Goal: Check status: Check status

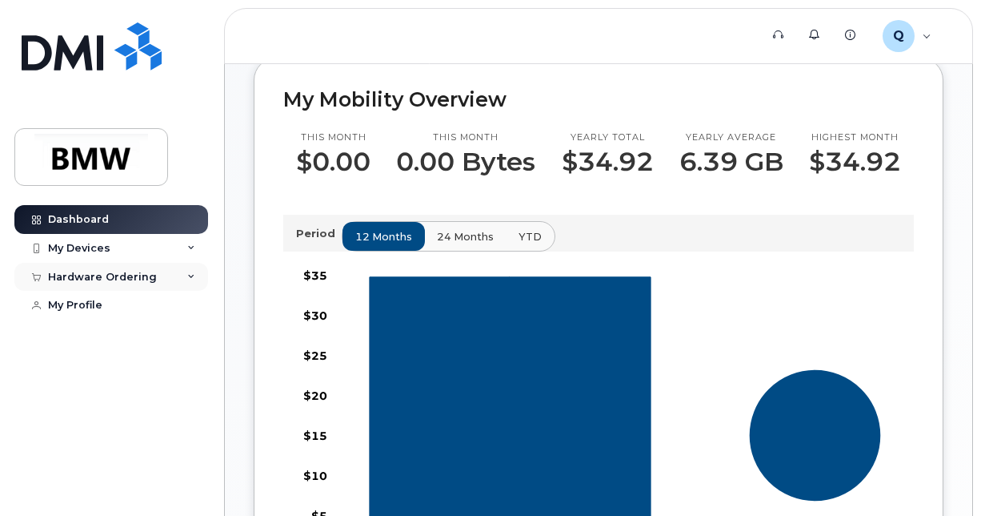
scroll to position [400, 0]
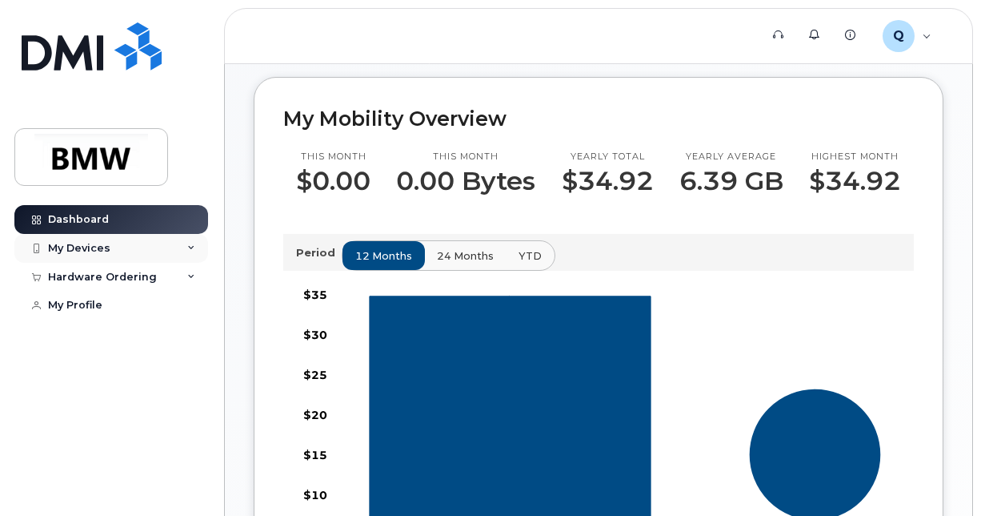
click at [162, 252] on div "My Devices" at bounding box center [111, 248] width 194 height 29
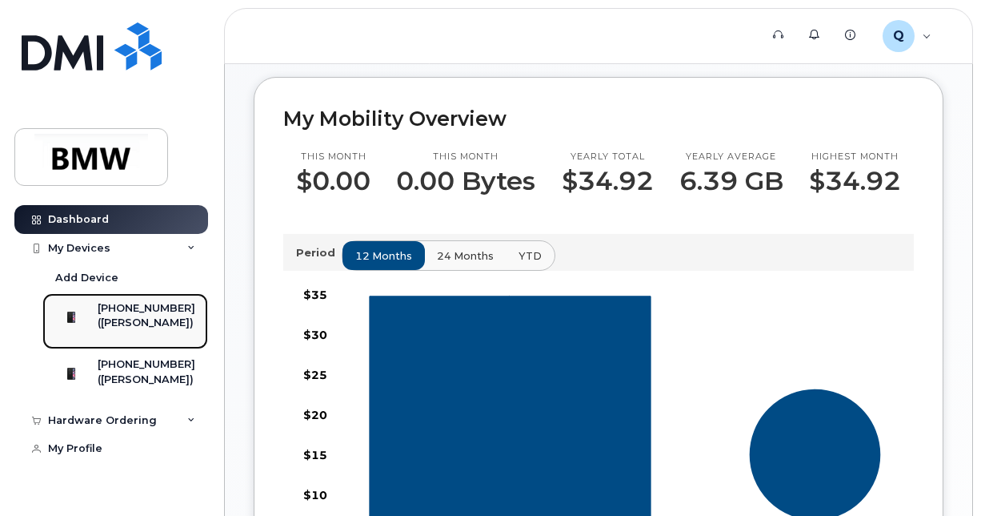
click at [165, 330] on div "([PERSON_NAME])" at bounding box center [147, 322] width 98 height 14
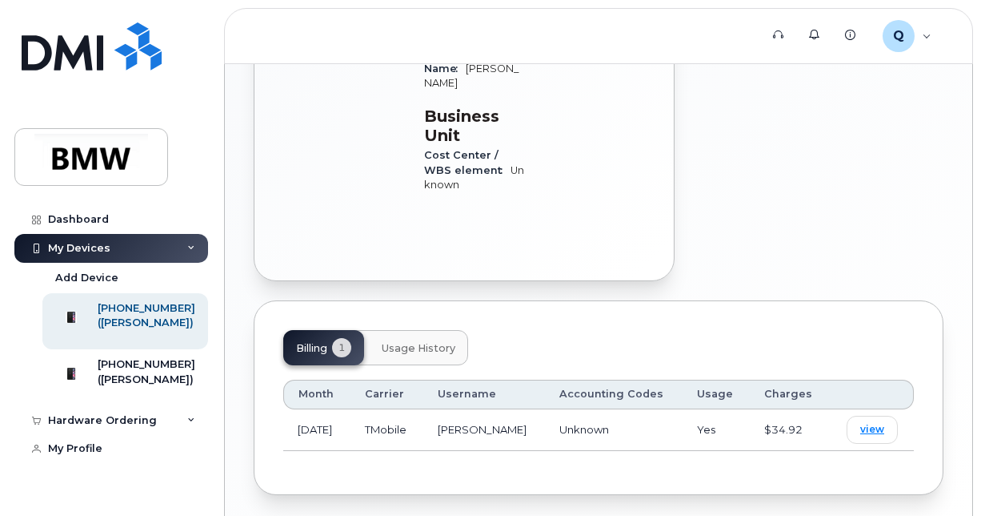
scroll to position [636, 0]
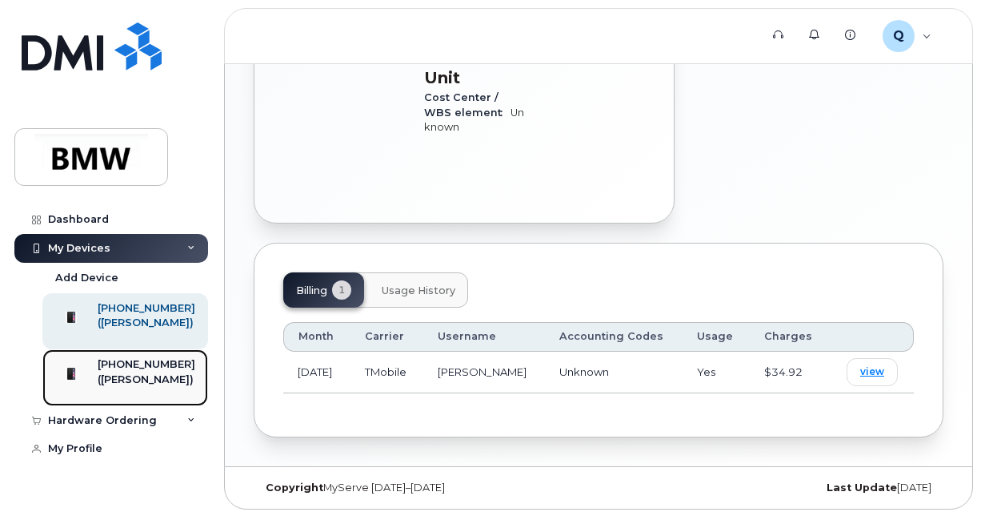
click at [146, 387] on div "([PERSON_NAME])" at bounding box center [147, 379] width 98 height 14
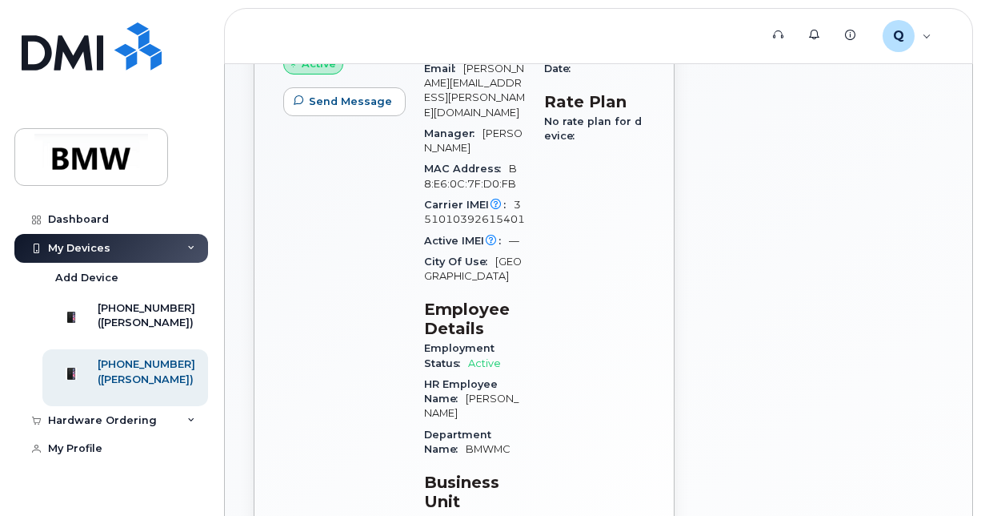
scroll to position [266, 0]
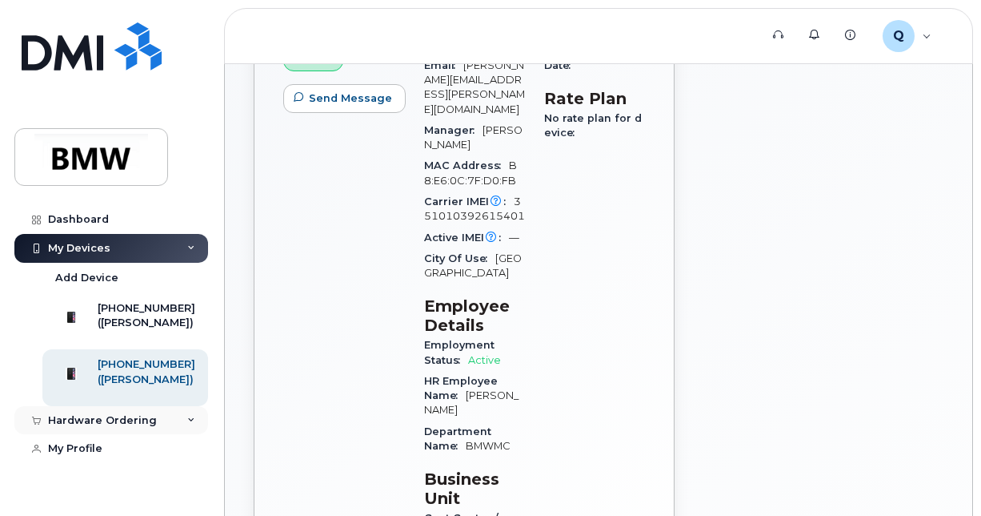
click at [130, 435] on div "Hardware Ordering" at bounding box center [111, 420] width 194 height 29
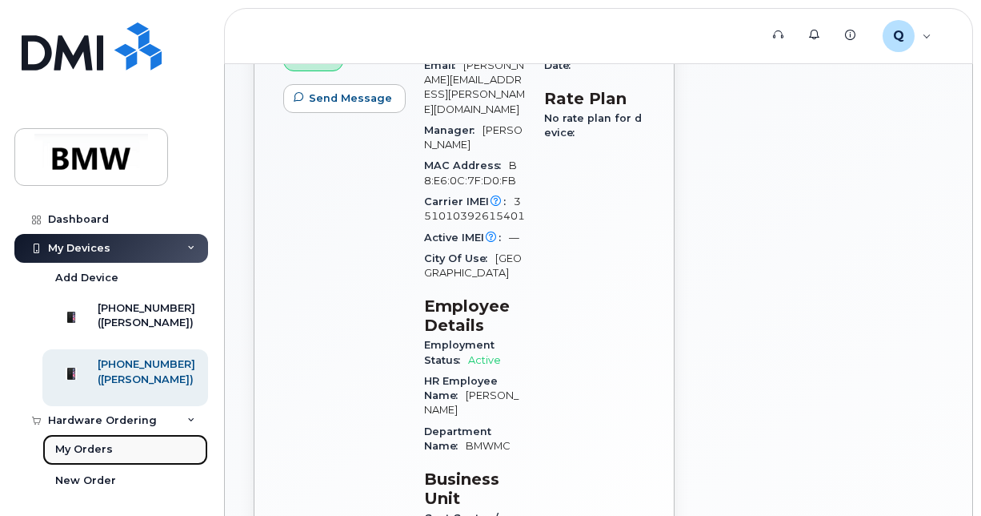
click at [111, 464] on link "My Orders" at bounding box center [125, 449] width 166 height 30
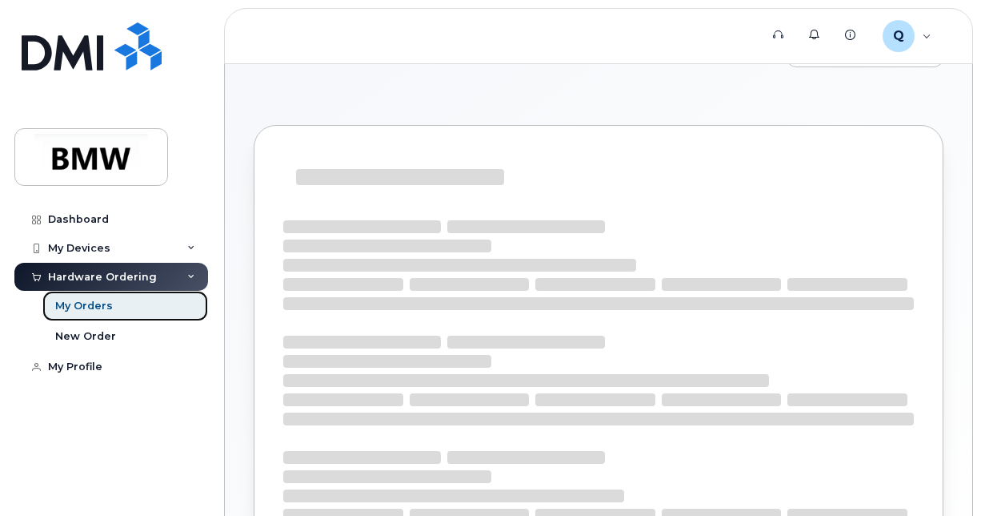
scroll to position [80, 0]
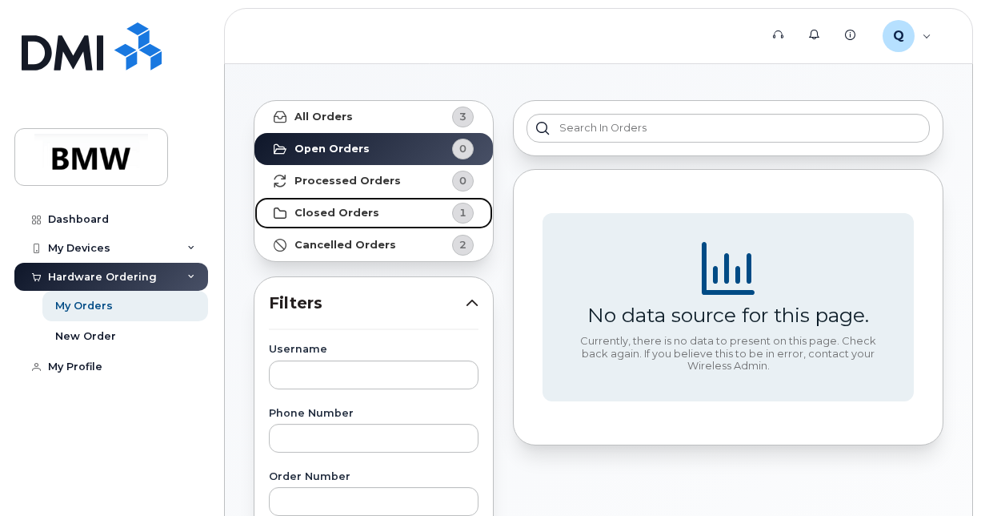
click at [367, 207] on strong "Closed Orders" at bounding box center [337, 213] width 85 height 13
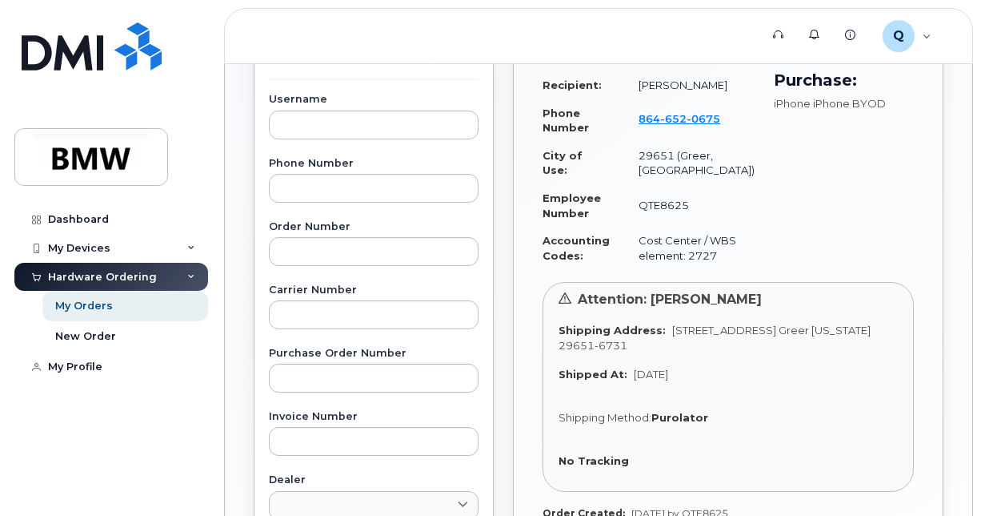
scroll to position [560, 0]
